Goal: Transaction & Acquisition: Purchase product/service

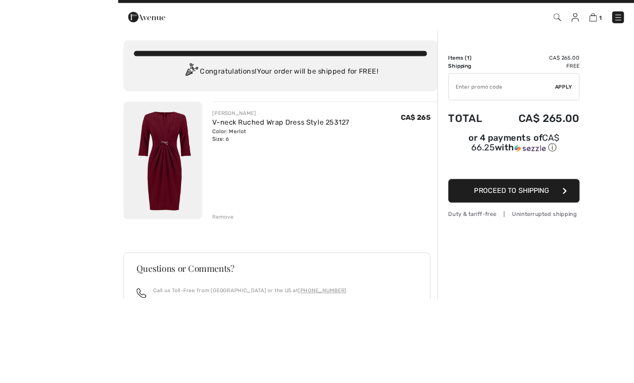
scroll to position [82, 0]
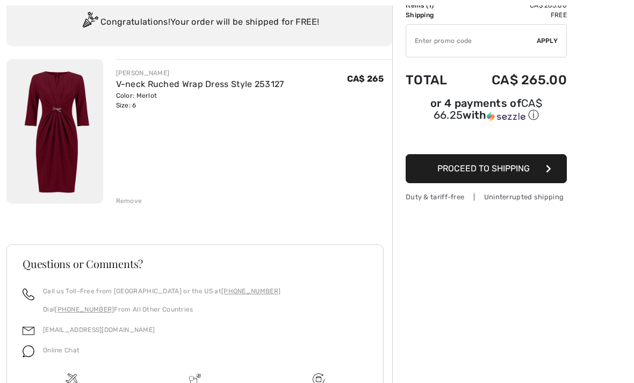
click at [500, 174] on span "Proceed to Shipping" at bounding box center [483, 168] width 92 height 10
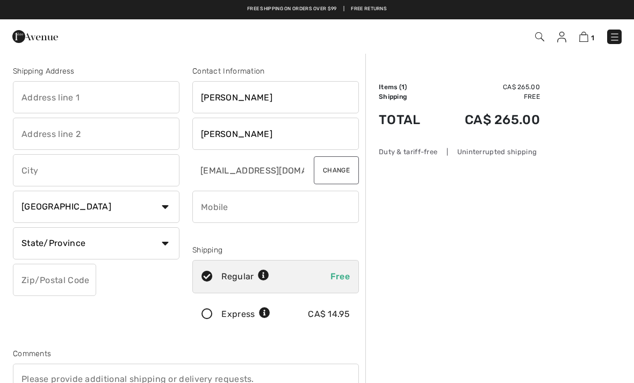
click at [52, 100] on input "text" at bounding box center [96, 97] width 167 height 32
click at [19, 96] on input "4480 Cha" at bounding box center [96, 97] width 167 height 32
click at [102, 99] on input "306-4480 Cha" at bounding box center [96, 97] width 167 height 32
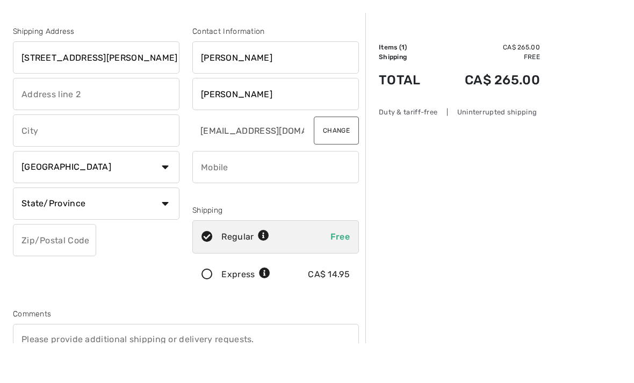
type input "[STREET_ADDRESS][PERSON_NAME]"
click at [47, 154] on input "text" at bounding box center [96, 170] width 167 height 32
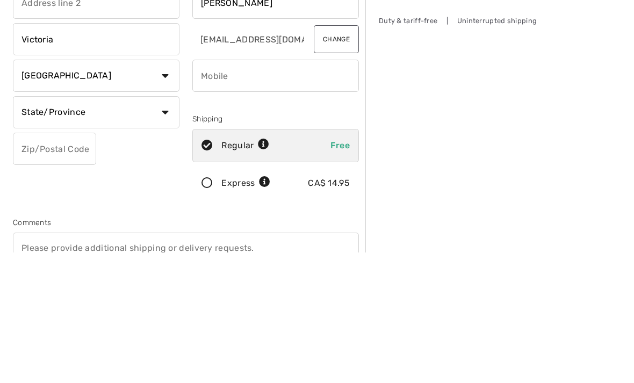
click at [162, 227] on select "State/Province Alberta British Columbia Manitoba New Brunswick Newfoundland and…" at bounding box center [96, 243] width 167 height 32
type input "Victoria"
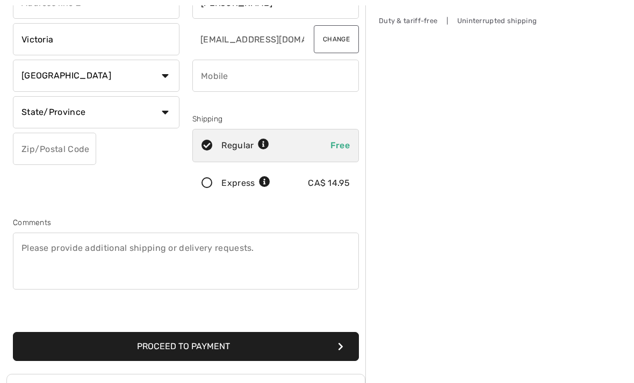
select select "BC"
click at [41, 149] on input "text" at bounding box center [54, 149] width 83 height 32
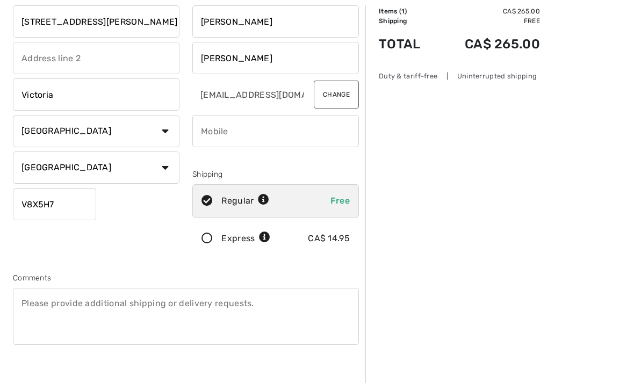
scroll to position [163, 0]
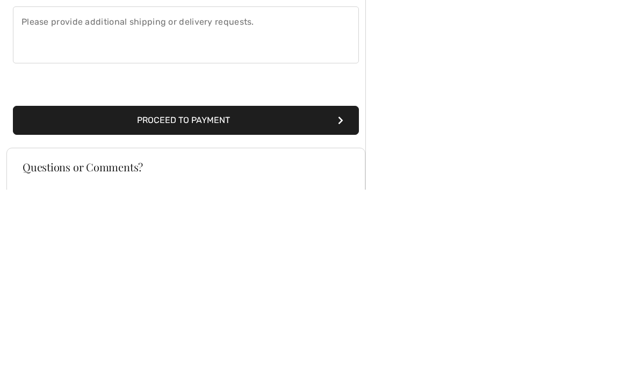
type input "V8X5H7"
click at [219, 300] on button "Proceed to Payment" at bounding box center [186, 314] width 346 height 29
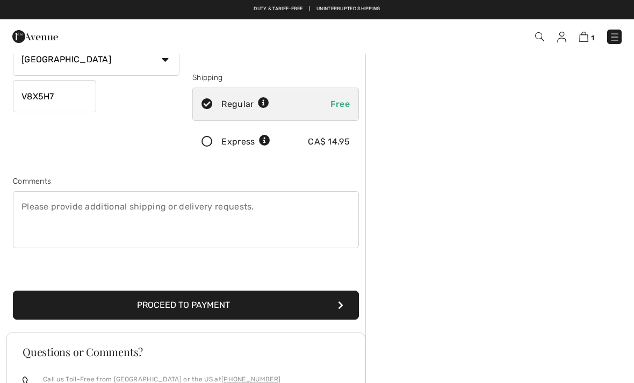
scroll to position [113, 0]
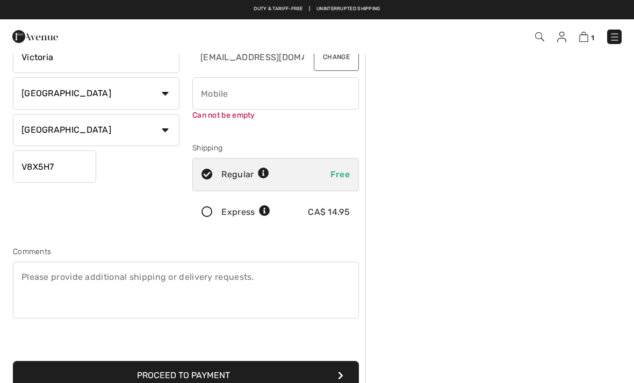
click at [205, 96] on input "phone" at bounding box center [275, 93] width 167 height 32
type input "2"
type input "("
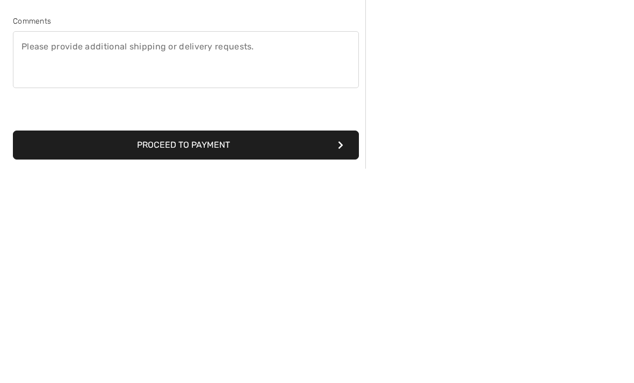
type input "2509208965"
click at [291, 160] on div "Shipping Address 306-4480 Chatterton Way Victoria Country Canada United States …" at bounding box center [185, 148] width 359 height 477
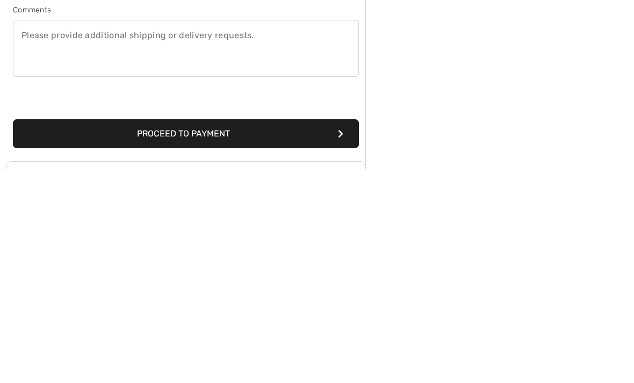
scroll to position [324, 0]
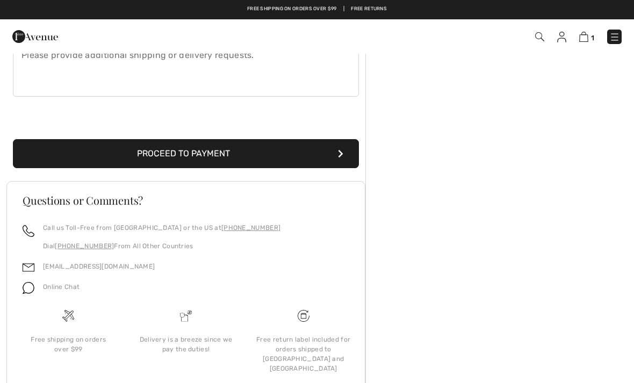
click at [339, 150] on icon "submit" at bounding box center [340, 153] width 5 height 9
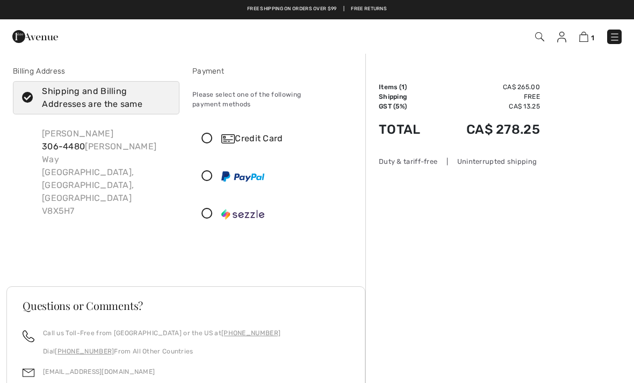
click at [224, 134] on img at bounding box center [227, 138] width 13 height 9
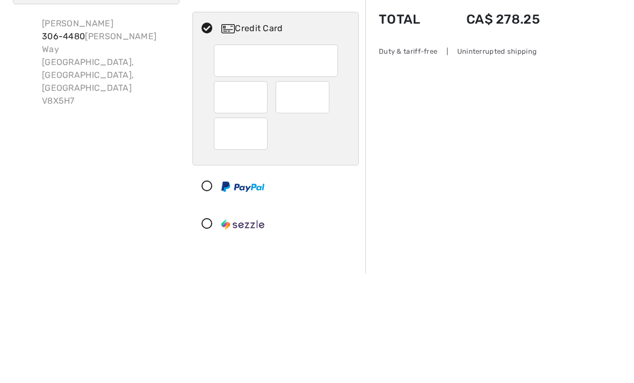
scroll to position [110, 0]
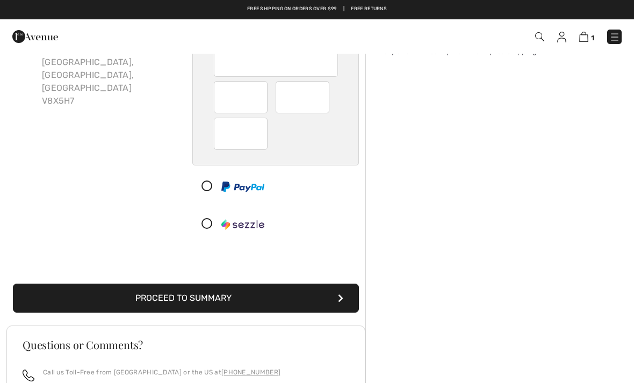
click at [271, 293] on button "Proceed to Summary" at bounding box center [186, 298] width 346 height 29
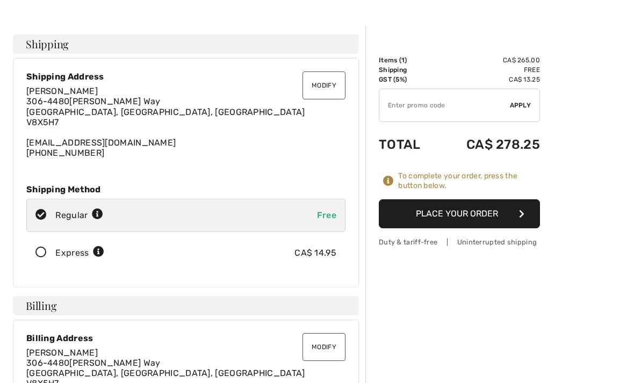
scroll to position [28, 0]
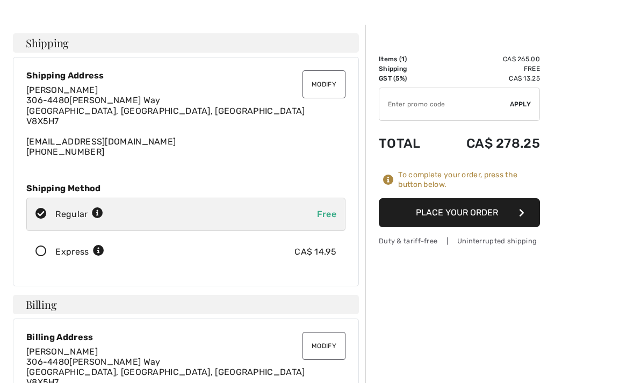
click at [515, 215] on button "Place Your Order" at bounding box center [459, 212] width 161 height 29
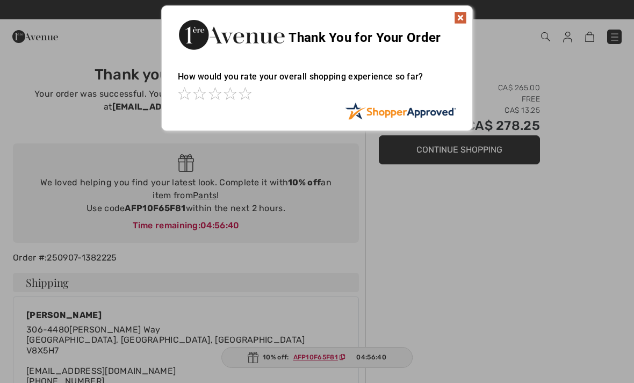
click at [466, 11] on img at bounding box center [460, 17] width 13 height 13
